Goal: Information Seeking & Learning: Learn about a topic

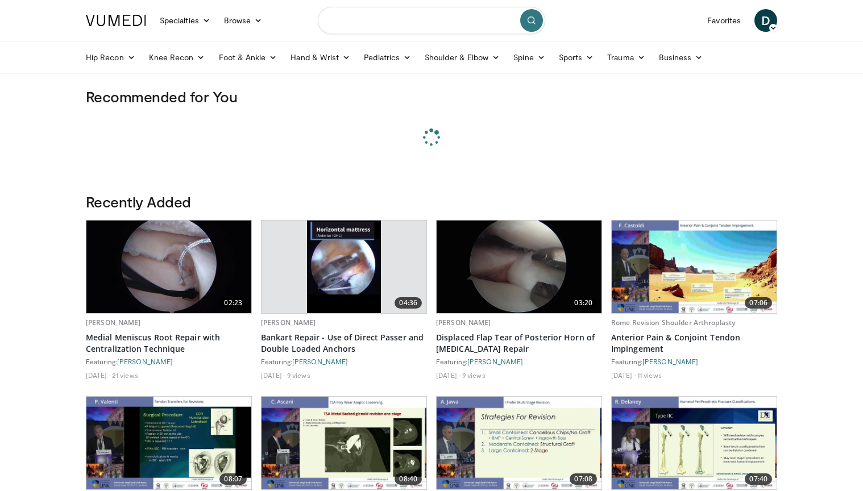
click at [387, 18] on input "Search topics, interventions" at bounding box center [431, 20] width 227 height 27
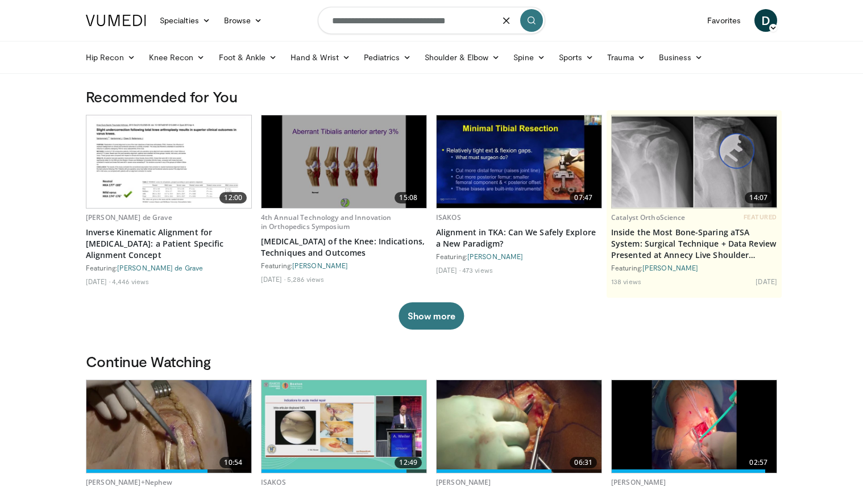
type input "**********"
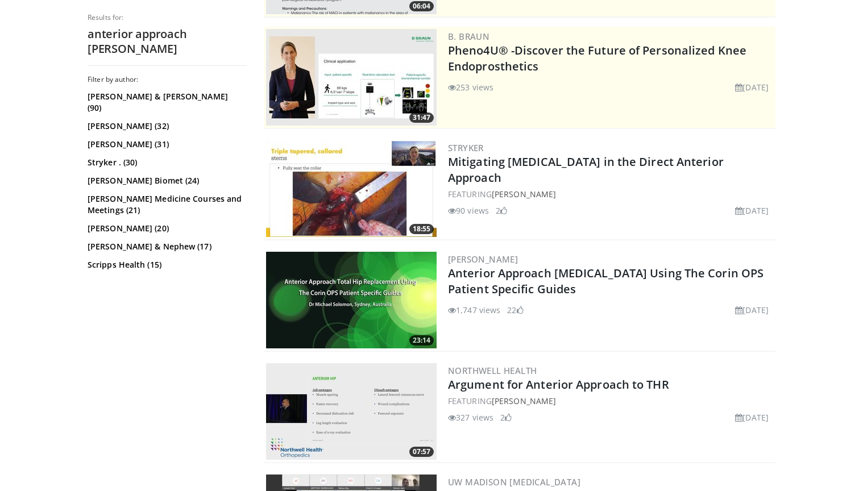
scroll to position [221, 0]
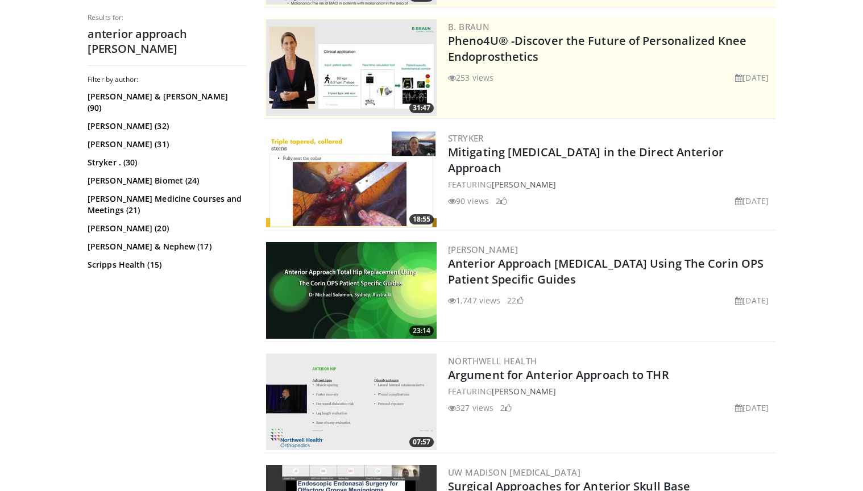
click at [354, 264] on img at bounding box center [351, 290] width 170 height 97
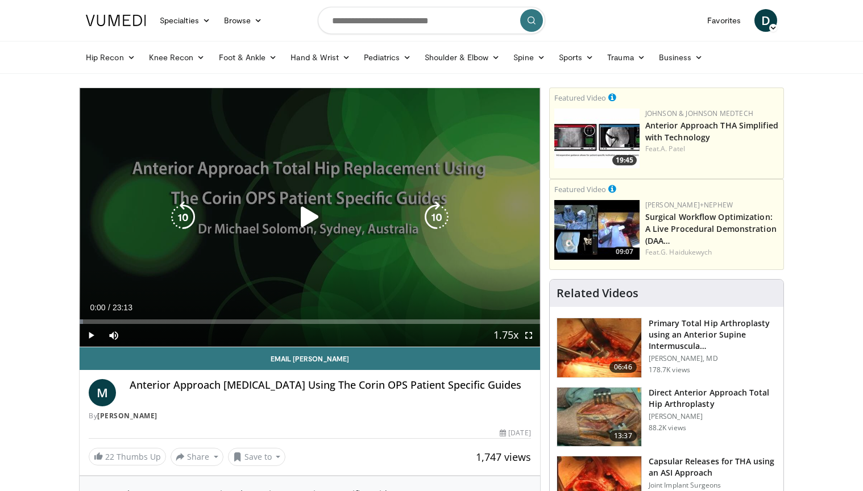
click at [310, 219] on icon "Video Player" at bounding box center [310, 217] width 32 height 32
click at [313, 219] on icon "Video Player" at bounding box center [310, 217] width 32 height 32
